Goal: Find specific page/section: Find specific page/section

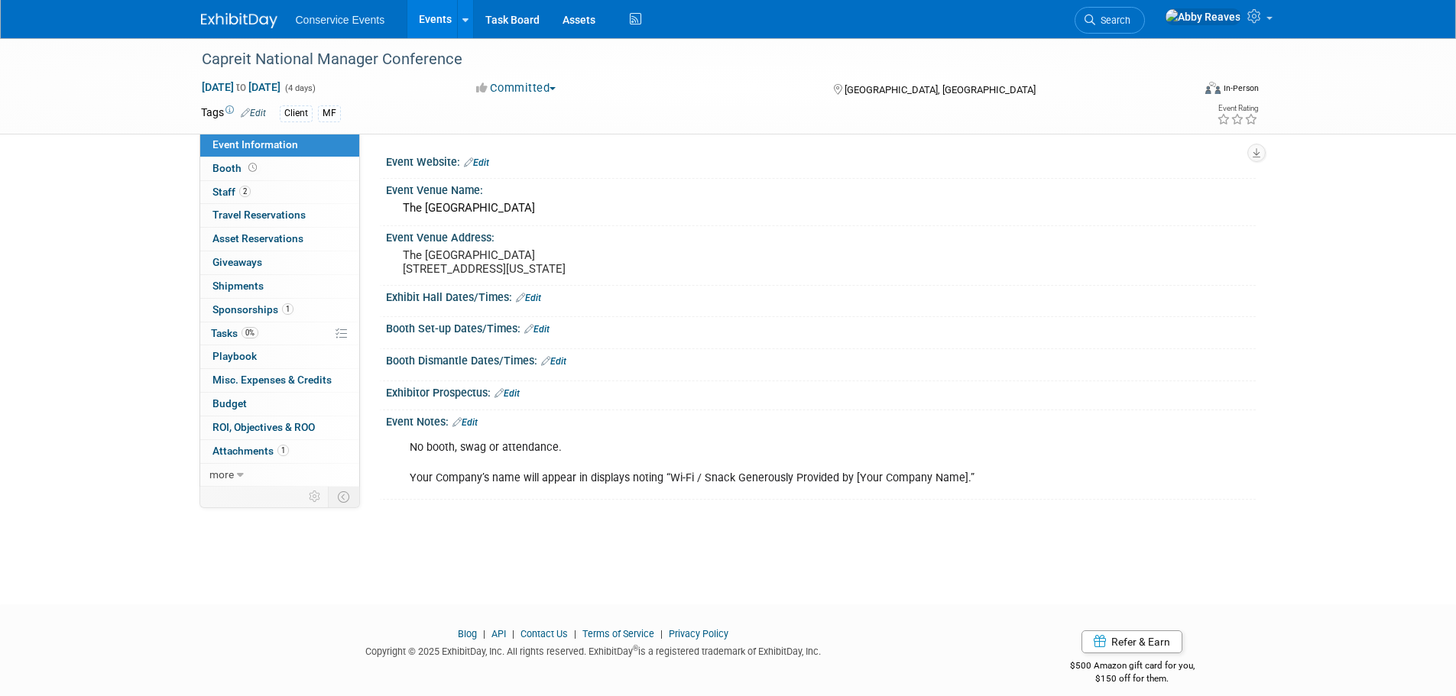
click at [412, 26] on link "Events" at bounding box center [435, 19] width 56 height 38
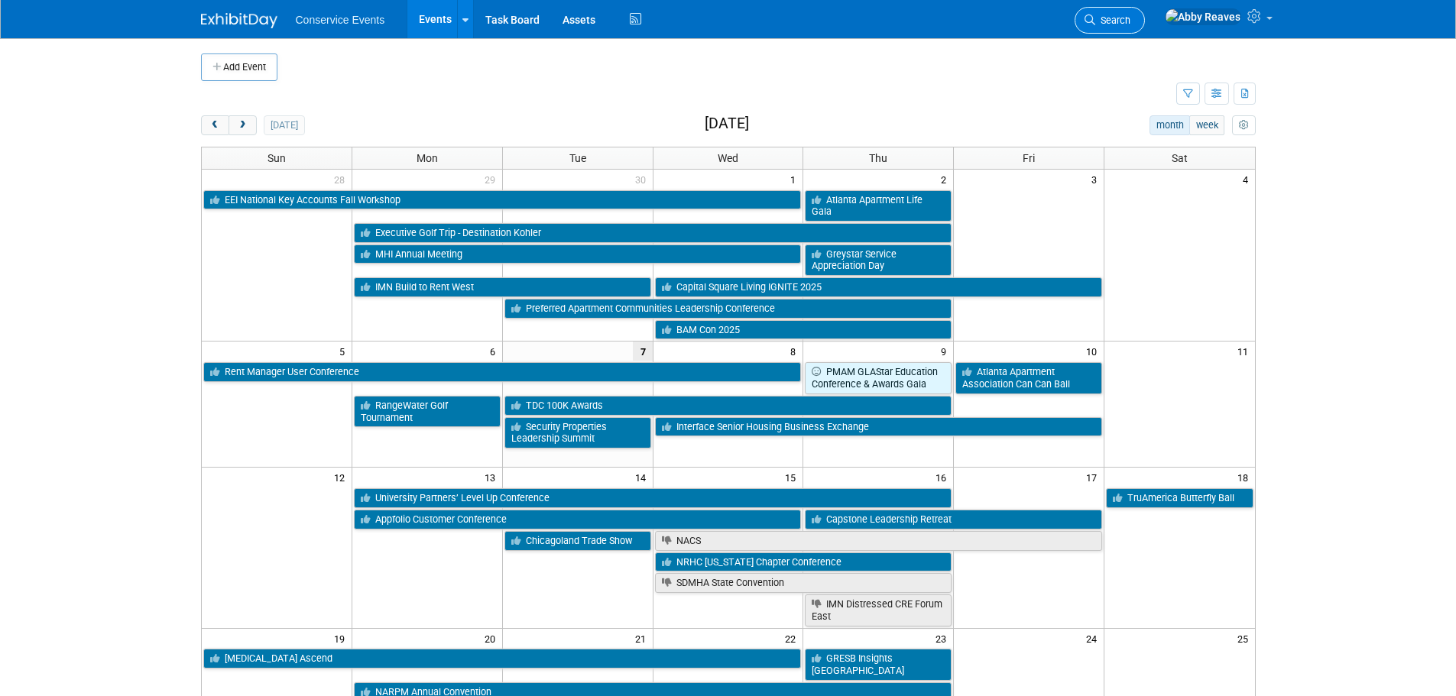
click at [1145, 26] on link "Search" at bounding box center [1110, 20] width 70 height 27
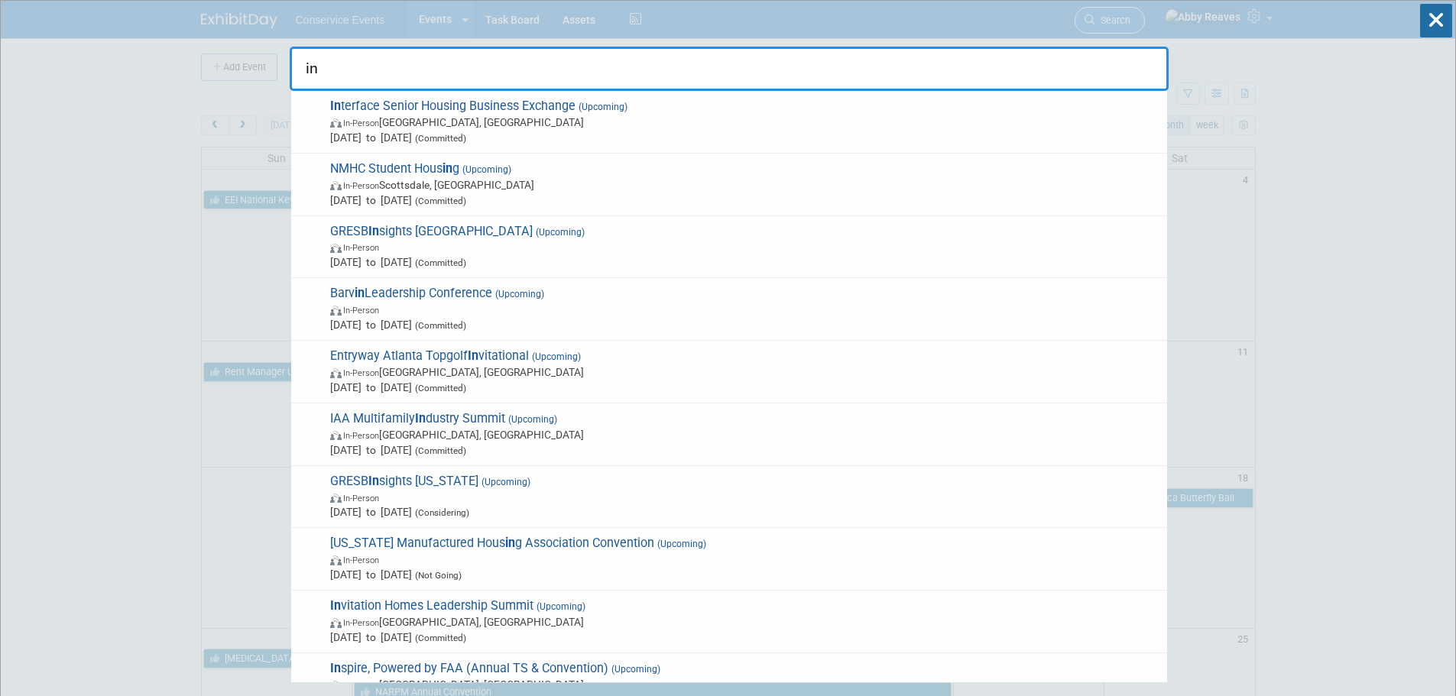
type input "inv"
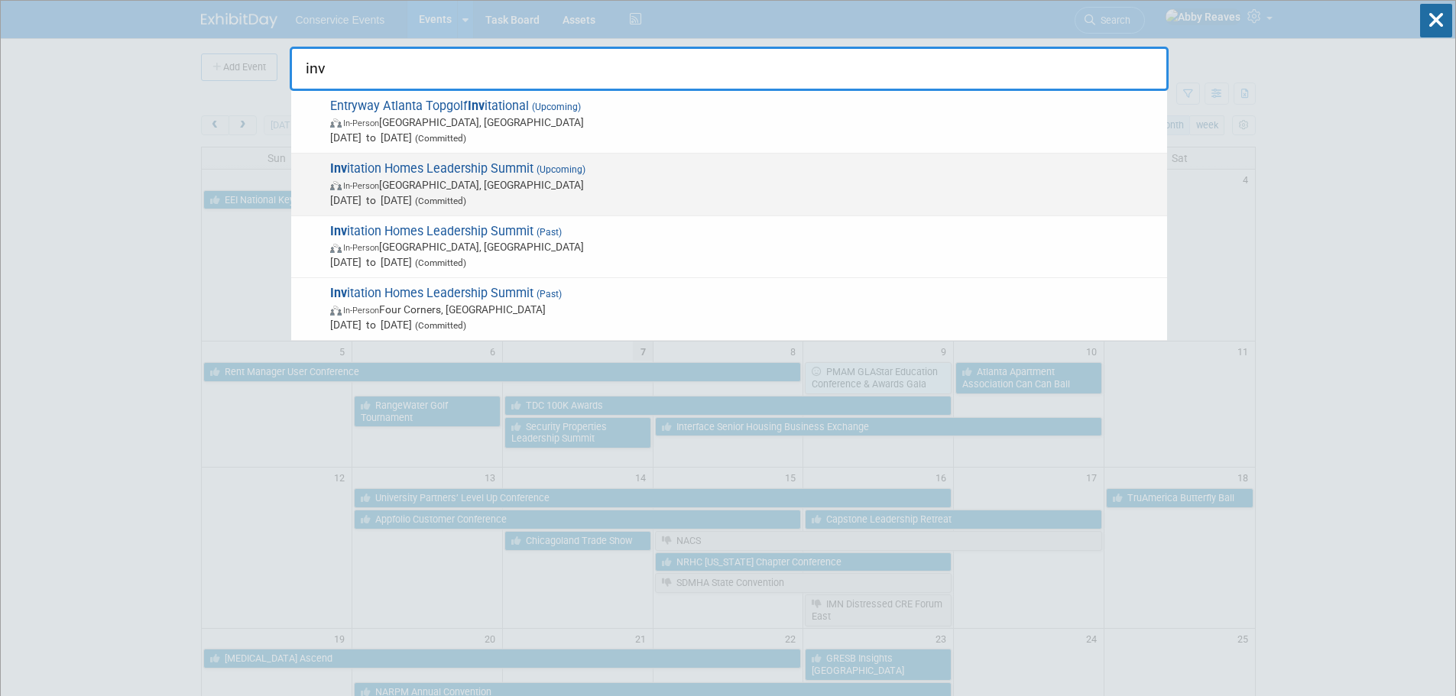
click at [563, 170] on span "(Upcoming)" at bounding box center [560, 169] width 52 height 11
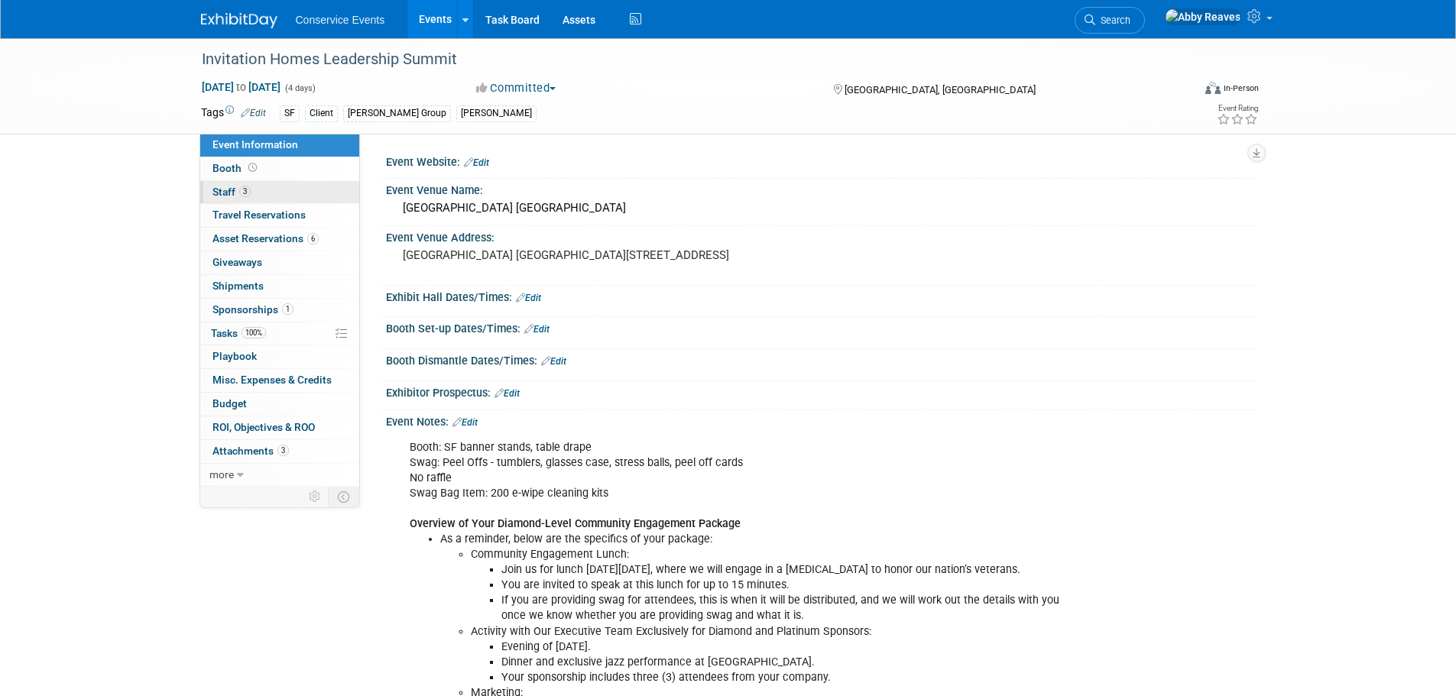
click at [291, 187] on link "3 Staff 3" at bounding box center [279, 192] width 159 height 23
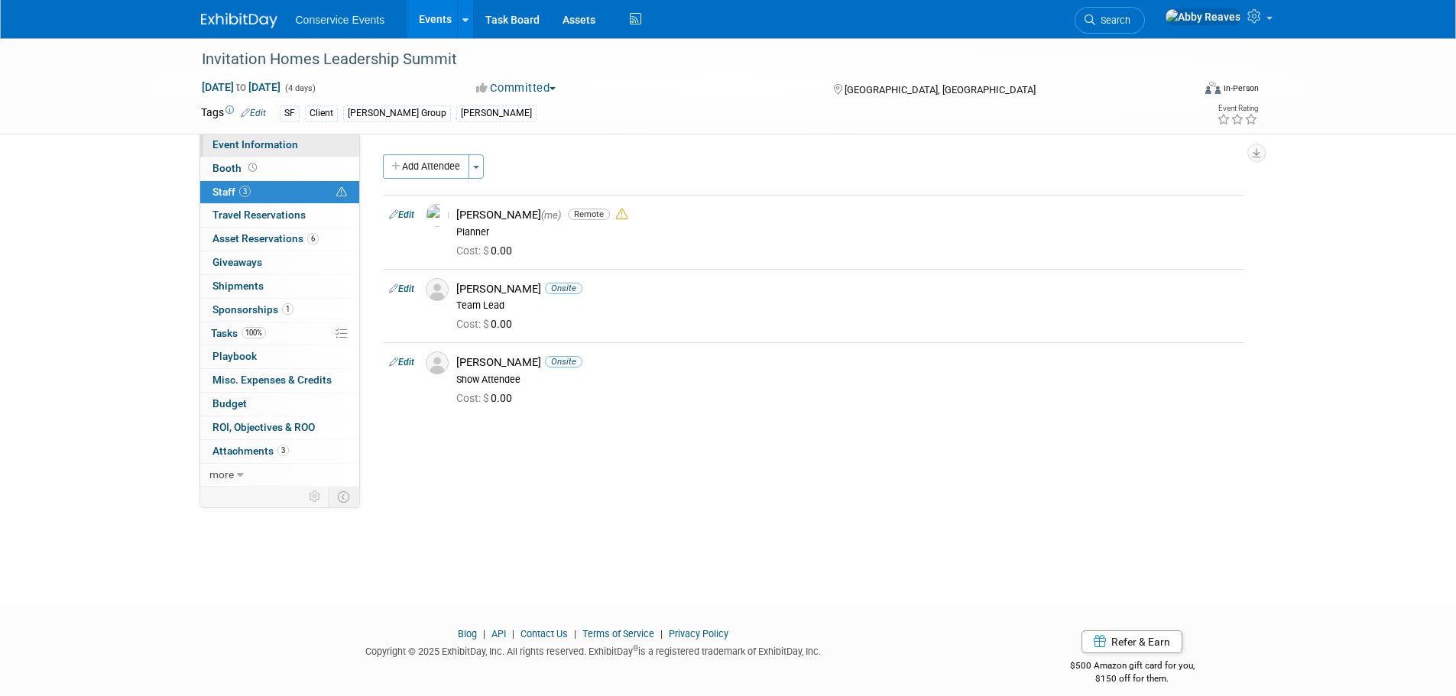
click at [314, 152] on link "Event Information" at bounding box center [279, 145] width 159 height 23
